Goal: Find specific page/section: Find specific page/section

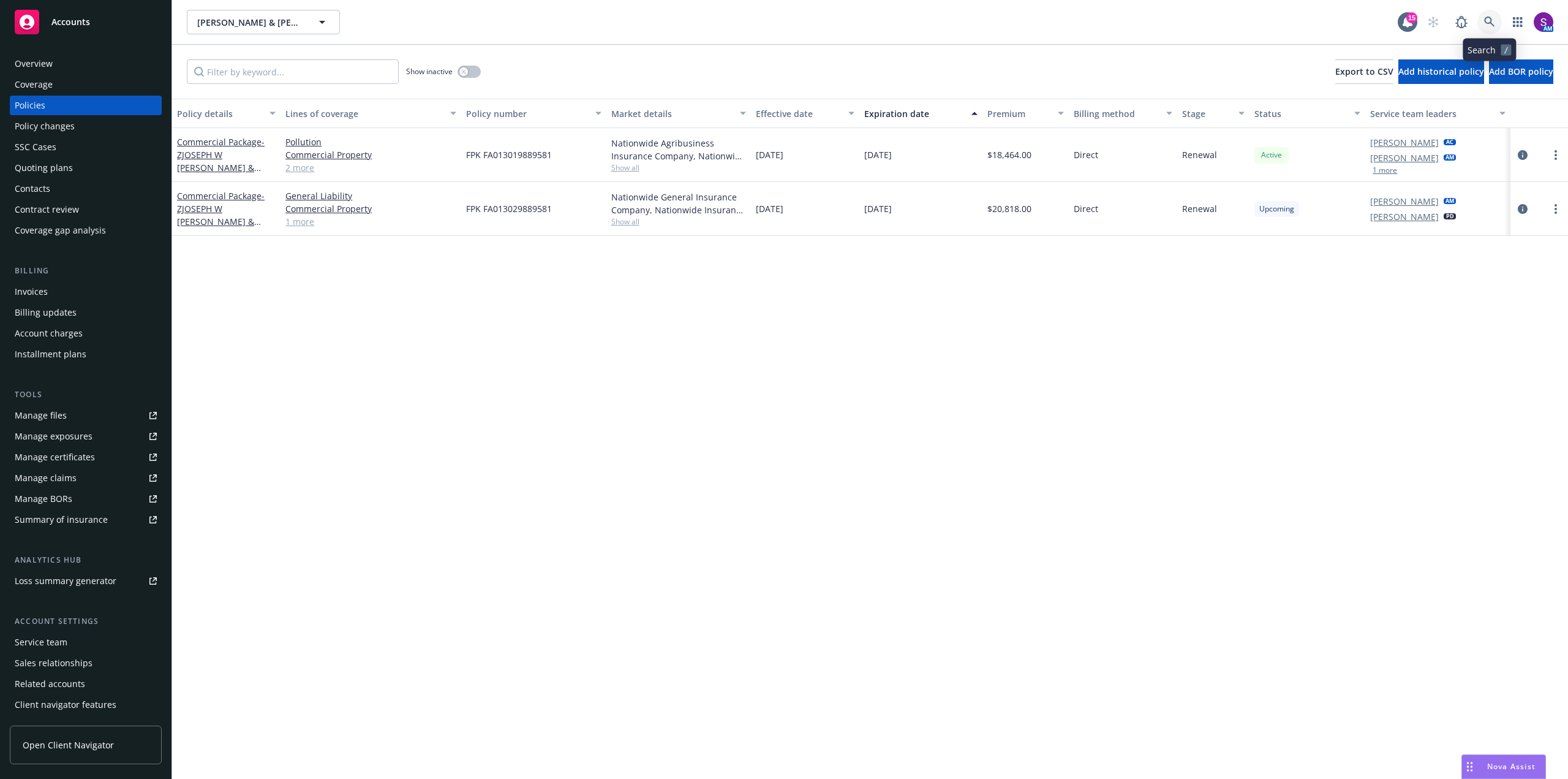
click at [1488, 15] on link at bounding box center [1490, 22] width 25 height 25
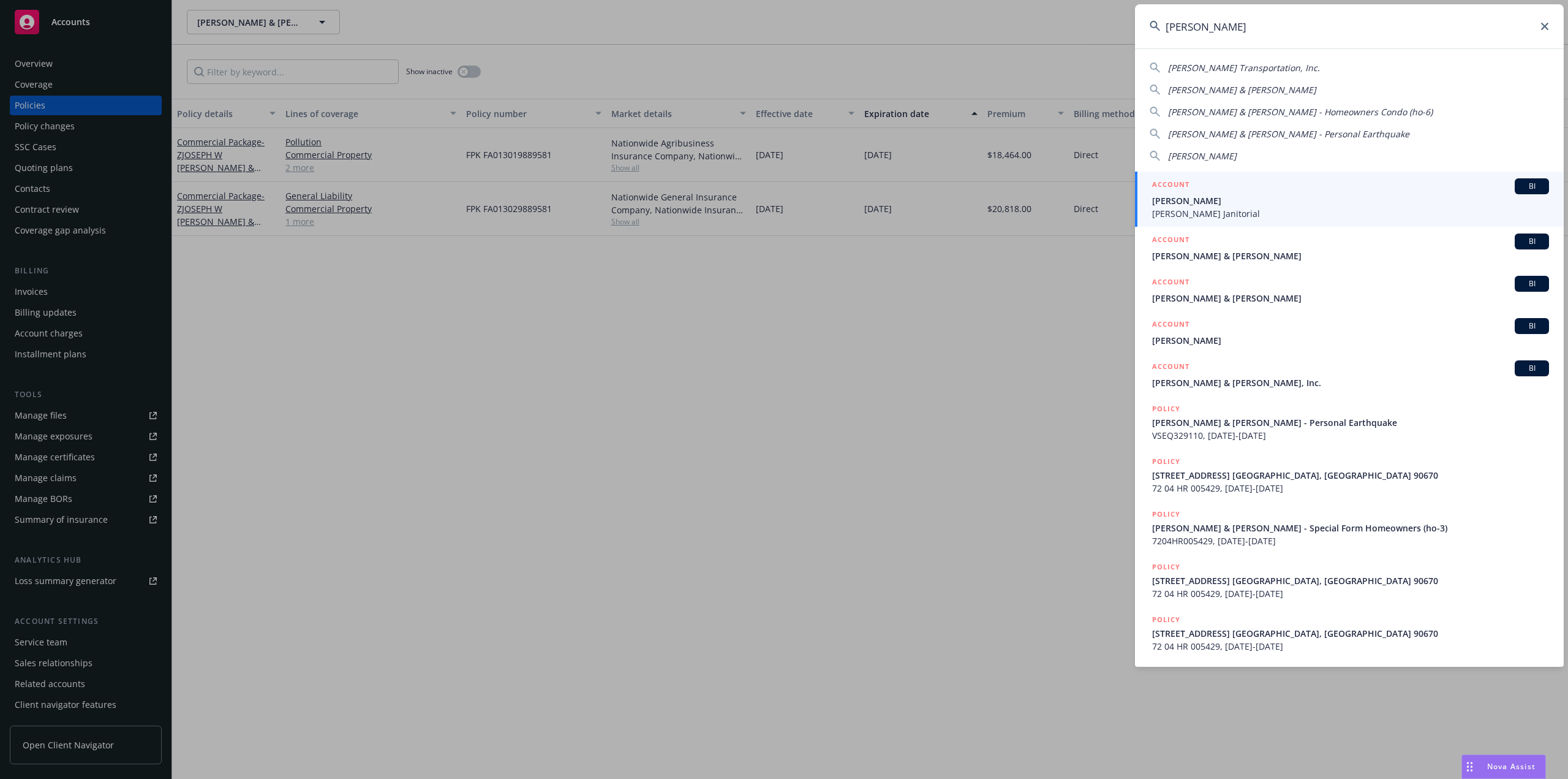
click at [1224, 69] on span "[PERSON_NAME] Transportation, Inc." at bounding box center [1244, 67] width 152 height 12
type input "[PERSON_NAME] Transportation, Inc."
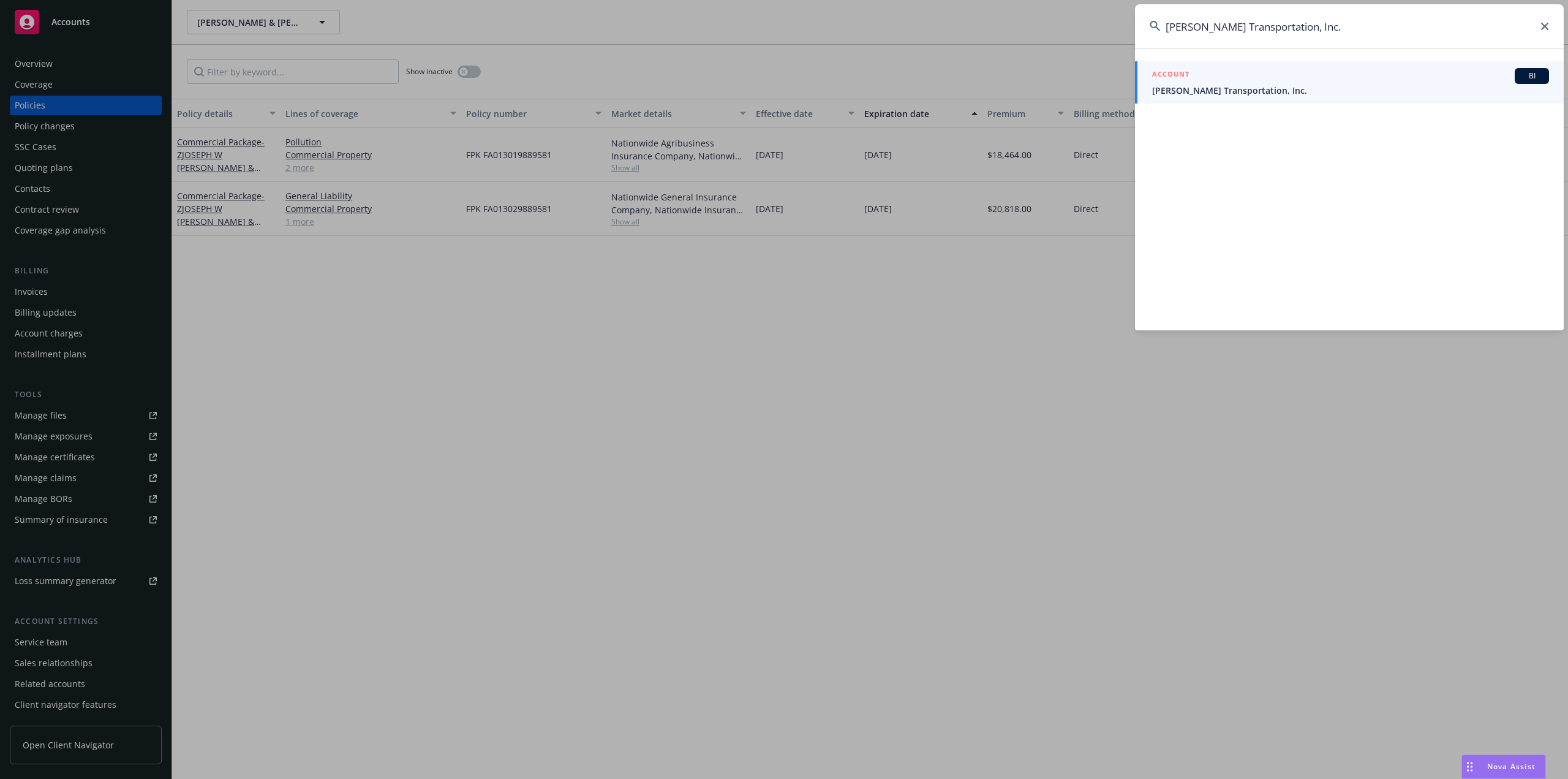
click at [1207, 90] on span "[PERSON_NAME] Transportation, Inc." at bounding box center [1351, 90] width 397 height 13
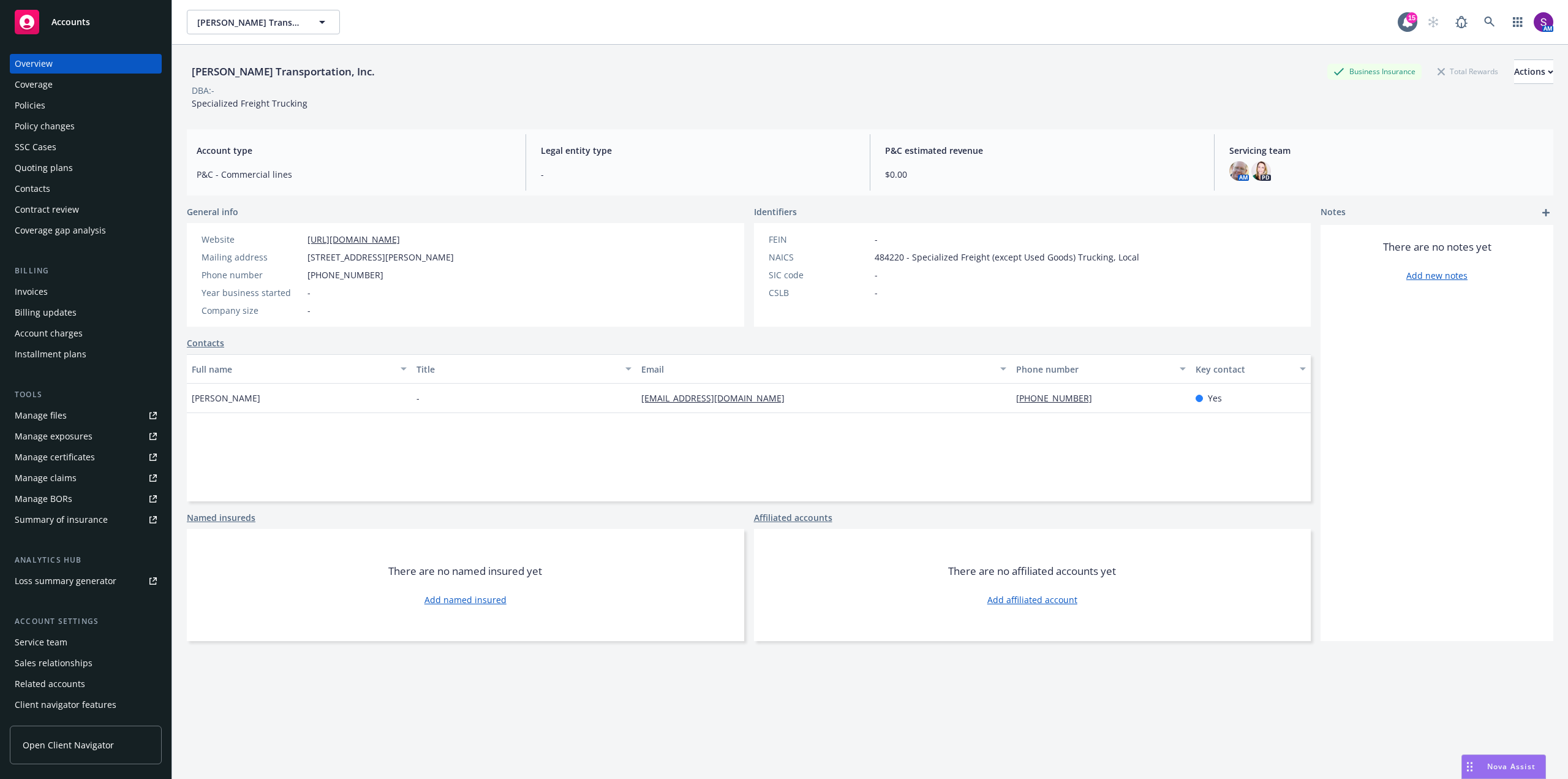
click at [45, 100] on div "Policies" at bounding box center [86, 105] width 142 height 19
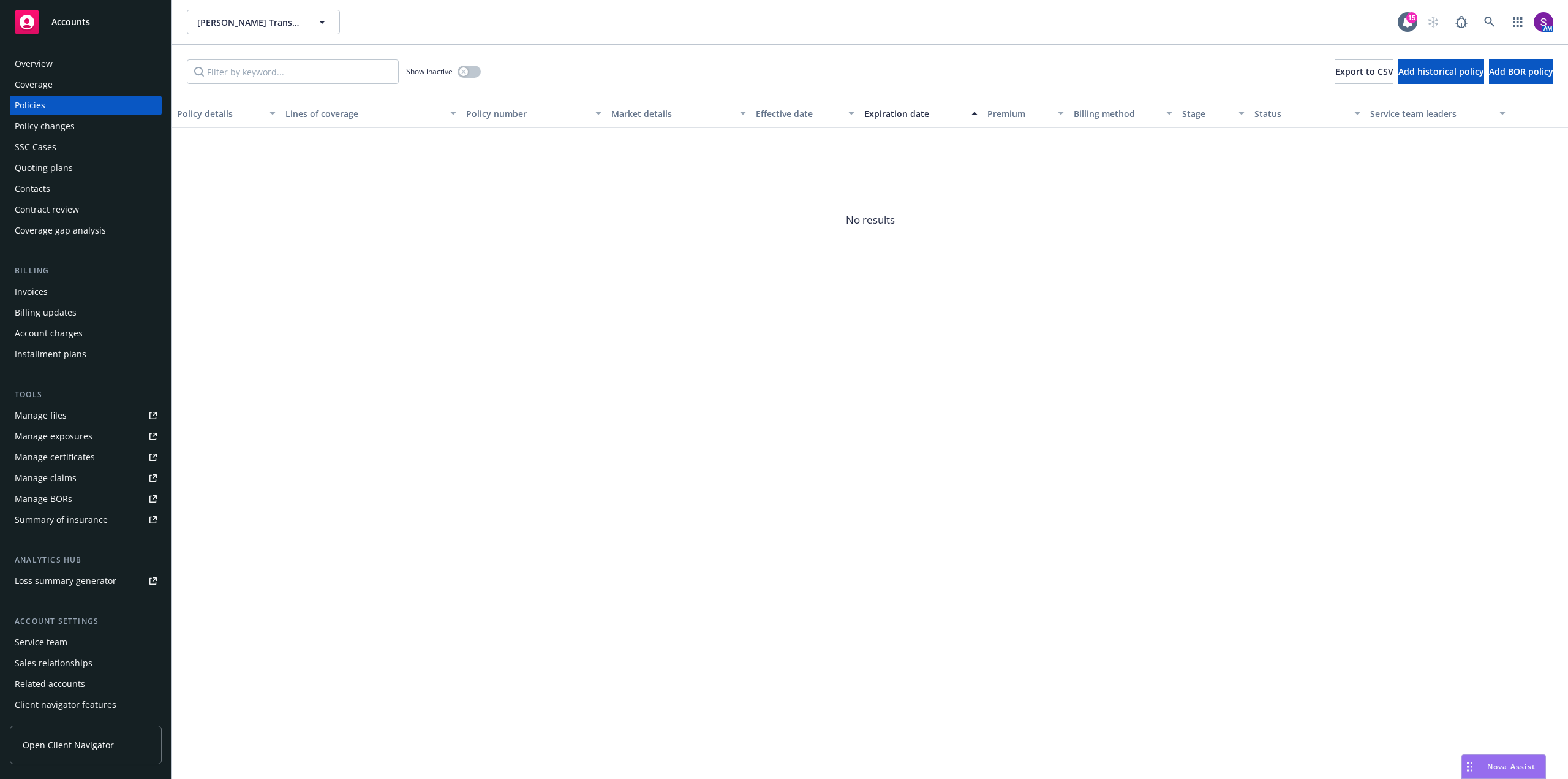
click at [49, 144] on div "SSC Cases" at bounding box center [36, 147] width 42 height 19
